Goal: Information Seeking & Learning: Learn about a topic

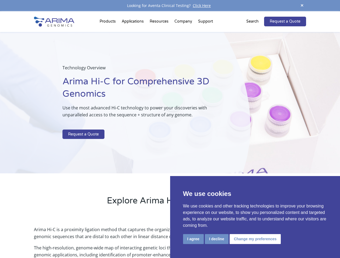
click at [170, 129] on p at bounding box center [142, 126] width 161 height 7
click at [193, 239] on button "I agree" at bounding box center [193, 239] width 21 height 10
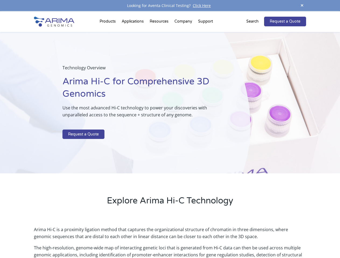
click at [216, 239] on p "Arima Hi-C is a proximity ligation method that captures the organizational stru…" at bounding box center [170, 235] width 272 height 18
click at [254, 239] on p "Arima Hi-C is a proximity ligation method that captures the organizational stru…" at bounding box center [170, 235] width 272 height 18
click at [302, 6] on span at bounding box center [302, 5] width 8 height 7
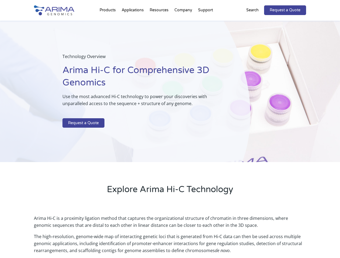
click at [170, 135] on div "Technology Overview Arima Hi-C for Comprehensive 3D Genomics Use the most advan…" at bounding box center [125, 92] width 250 height 142
click at [108, 23] on div "Technology Overview Arima Hi-C for Comprehensive 3D Genomics Use the most advan…" at bounding box center [125, 92] width 250 height 142
click at [159, 23] on div "Technology Overview Arima Hi-C for Comprehensive 3D Genomics Use the most advan…" at bounding box center [125, 92] width 250 height 142
click at [183, 23] on div "Technology Overview Arima Hi-C for Comprehensive 3D Genomics Use the most advan…" at bounding box center [125, 92] width 250 height 142
click at [205, 23] on div "Technology Overview Arima Hi-C for Comprehensive 3D Genomics Use the most advan…" at bounding box center [125, 92] width 250 height 142
